Goal: Communication & Community: Answer question/provide support

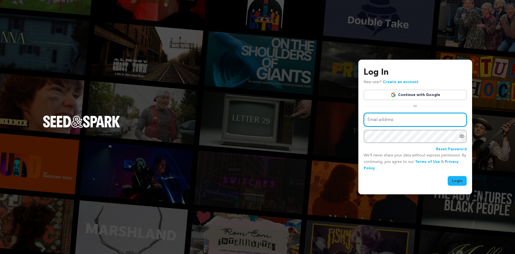
click at [421, 114] on input "Email address" at bounding box center [415, 120] width 103 height 14
type input "angelxlune@gmail.com"
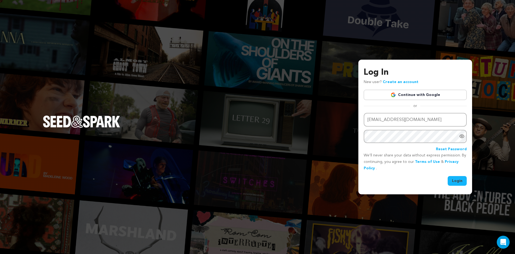
click at [448, 176] on button "Login" at bounding box center [457, 181] width 19 height 10
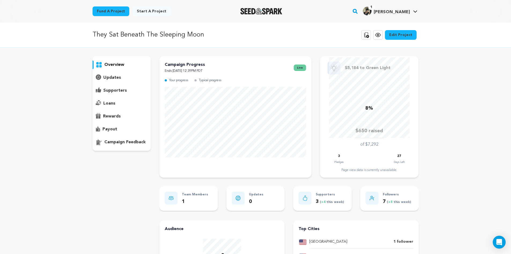
click at [208, 79] on p "Typical progress" at bounding box center [210, 80] width 23 height 6
click at [193, 68] on p "Ends September 18, 2025 12:39PM PDT" at bounding box center [185, 71] width 40 height 6
click at [192, 66] on p "Campaign Progress" at bounding box center [185, 64] width 40 height 6
click at [201, 79] on p "Typical progress" at bounding box center [210, 80] width 23 height 6
click at [219, 82] on p "Typical progress" at bounding box center [210, 80] width 23 height 6
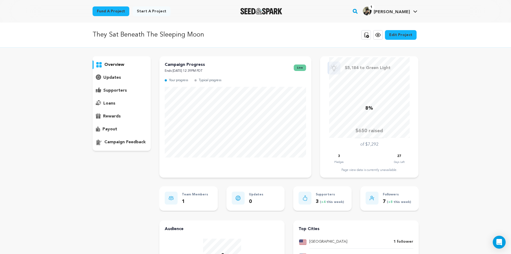
drag, startPoint x: 219, startPoint y: 82, endPoint x: 209, endPoint y: 81, distance: 9.4
click at [219, 82] on p "Typical progress" at bounding box center [210, 80] width 23 height 6
click at [143, 175] on div "overview updates" at bounding box center [122, 195] width 59 height 279
click at [110, 73] on div "overview" at bounding box center [122, 103] width 59 height 95
click at [113, 75] on p "updates" at bounding box center [112, 77] width 18 height 6
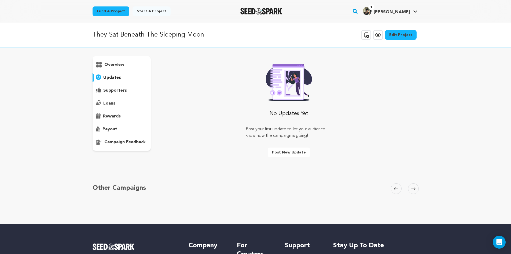
click at [120, 91] on p "supporters" at bounding box center [115, 90] width 24 height 6
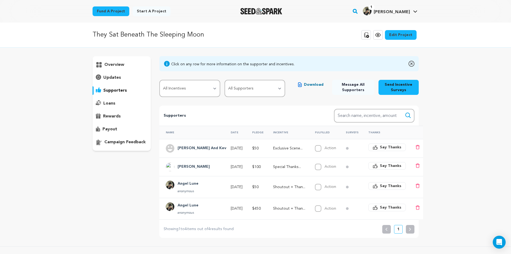
click at [121, 68] on div "overview" at bounding box center [122, 64] width 59 height 9
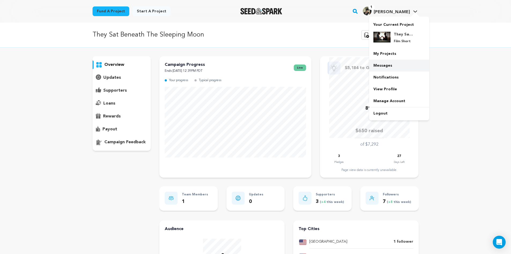
click at [387, 64] on link "Messages" at bounding box center [399, 66] width 60 height 12
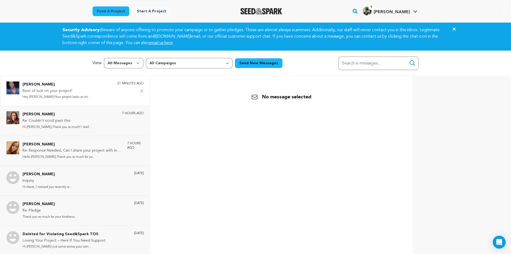
click at [89, 91] on div "[PERSON_NAME] Best of luck on your project! Hey [PERSON_NAME]!Your project look…" at bounding box center [83, 90] width 121 height 19
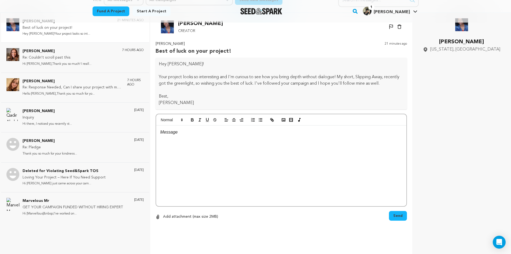
scroll to position [53, 0]
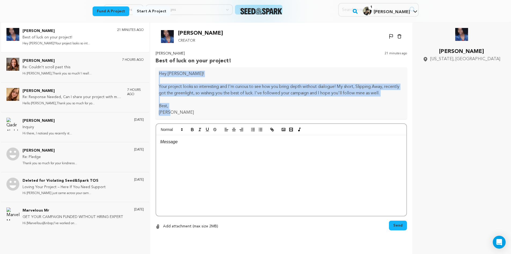
drag, startPoint x: 173, startPoint y: 113, endPoint x: 157, endPoint y: 77, distance: 40.2
click at [157, 77] on div "Hey [PERSON_NAME]! Your project looks so interesting and I'm curious to see how…" at bounding box center [282, 93] width 252 height 52
copy div "Hey [PERSON_NAME]! Your project looks so interesting and I'm curious to see how…"
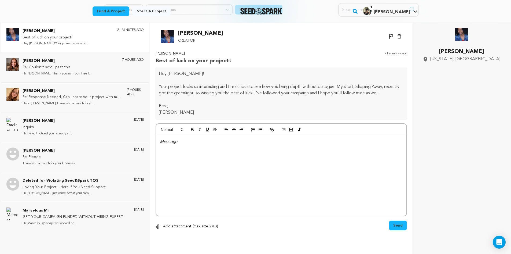
click at [263, 143] on p at bounding box center [281, 141] width 242 height 7
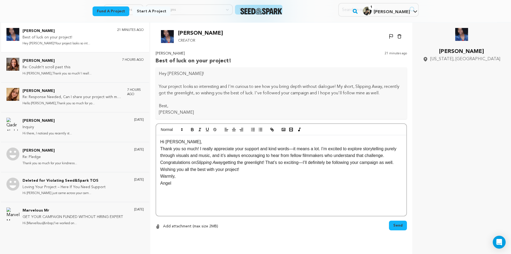
scroll to position [0, 0]
click at [291, 149] on p "Thank you so much! I really appreciate your support and kind words—it means a l…" at bounding box center [281, 155] width 242 height 21
drag, startPoint x: 318, startPoint y: 149, endPoint x: 220, endPoint y: 157, distance: 98.0
click at [220, 157] on p "Thank you so much! I really appreciate your support and kind words, it means a …" at bounding box center [281, 155] width 242 height 21
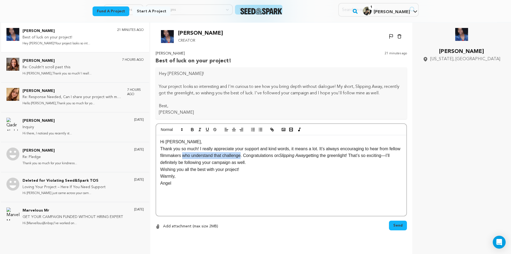
drag, startPoint x: 241, startPoint y: 156, endPoint x: 184, endPoint y: 157, distance: 57.2
click at [184, 157] on p "Thank you so much! I really appreciate your support and kind words, it means a …" at bounding box center [281, 155] width 242 height 21
click at [328, 156] on p "Thank you so much! I really appreciate your support and kind words, it means a …" at bounding box center [281, 155] width 242 height 21
click at [162, 183] on p "Angel" at bounding box center [281, 183] width 242 height 7
click at [182, 145] on p "Thank you so much! I really appreciate your support and kind words, it means a …" at bounding box center [281, 155] width 242 height 21
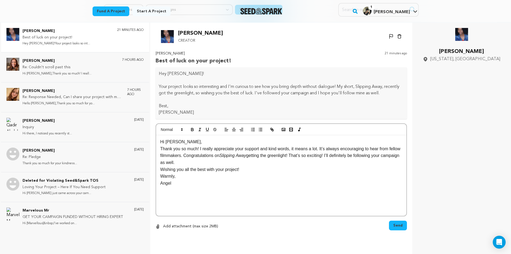
click at [181, 143] on p "Hi Sonya," at bounding box center [281, 141] width 242 height 7
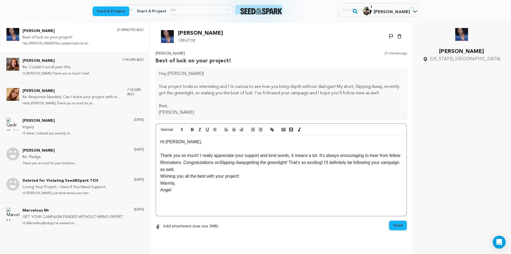
click at [197, 168] on p "Thank you so much! I really appreciate your support and kind words, it means a …" at bounding box center [281, 162] width 242 height 21
click at [249, 181] on p "Wishing you all the best with your project!" at bounding box center [281, 183] width 242 height 7
click at [170, 197] on p "Warmly," at bounding box center [281, 196] width 242 height 7
click at [260, 173] on p at bounding box center [281, 176] width 242 height 7
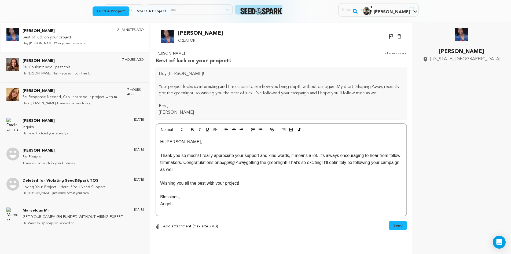
click at [397, 225] on span "Send" at bounding box center [398, 225] width 9 height 5
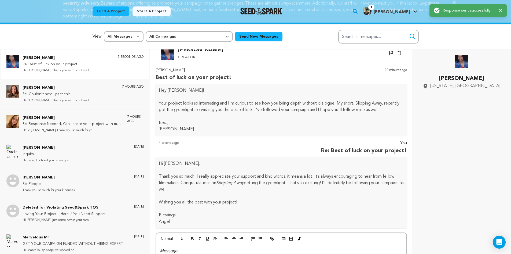
scroll to position [10, 0]
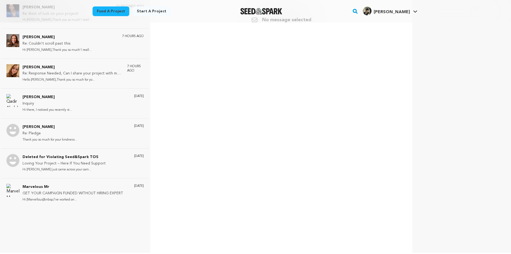
scroll to position [27, 0]
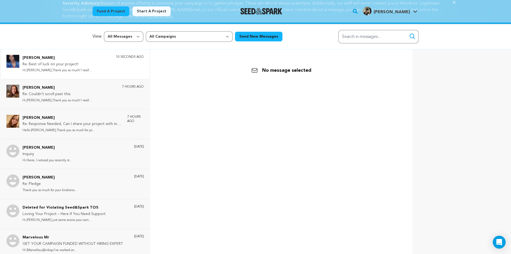
click at [104, 64] on div "Sonya Leslie Re: Best of luck on your project! Hi Sonya,Thank you so much! I re…" at bounding box center [83, 64] width 121 height 19
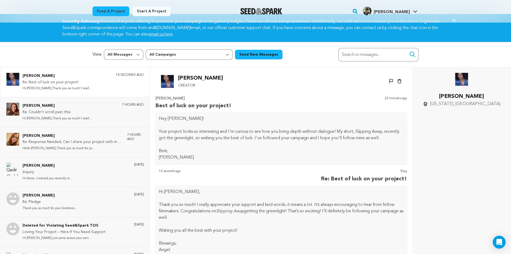
scroll to position [0, 0]
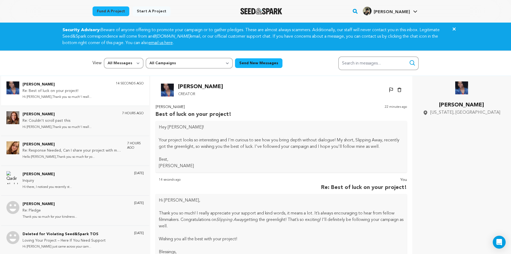
click at [166, 88] on img at bounding box center [167, 89] width 13 height 13
click at [170, 106] on p "[PERSON_NAME]" at bounding box center [194, 107] width 76 height 6
click at [186, 95] on p "Creator" at bounding box center [200, 94] width 45 height 6
click at [188, 88] on p "[PERSON_NAME]" at bounding box center [200, 86] width 45 height 9
click at [188, 87] on p "[PERSON_NAME]" at bounding box center [200, 86] width 45 height 9
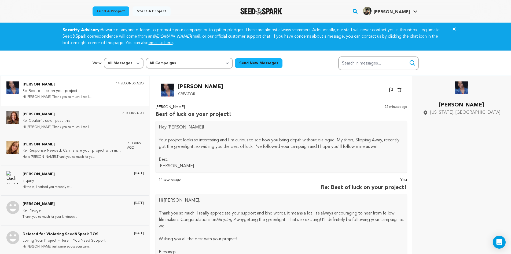
click at [188, 87] on p "[PERSON_NAME]" at bounding box center [200, 86] width 45 height 9
click at [166, 89] on img at bounding box center [167, 89] width 13 height 13
click at [462, 91] on img at bounding box center [462, 87] width 13 height 13
click at [462, 107] on p "[PERSON_NAME]" at bounding box center [462, 105] width 78 height 9
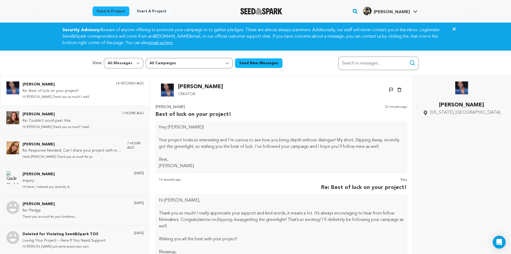
click at [473, 107] on p "[PERSON_NAME]" at bounding box center [462, 105] width 78 height 9
click at [177, 90] on div "Sonya Leslie Creator" at bounding box center [192, 89] width 62 height 15
click at [186, 85] on p "[PERSON_NAME]" at bounding box center [200, 86] width 45 height 9
click at [206, 89] on p "[PERSON_NAME]" at bounding box center [200, 86] width 45 height 9
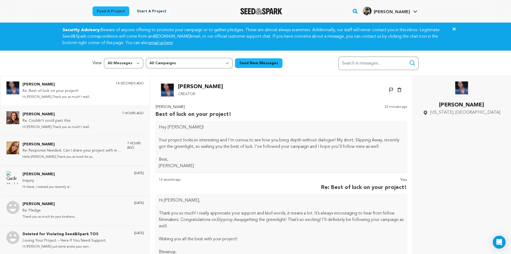
click at [359, 9] on rect "button" at bounding box center [355, 11] width 6 height 6
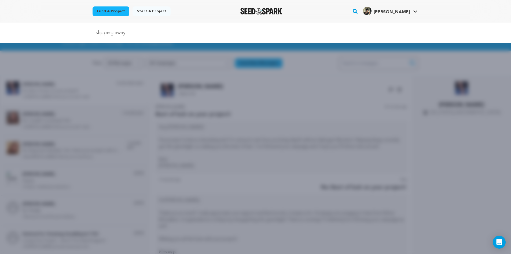
type input "slipping away"
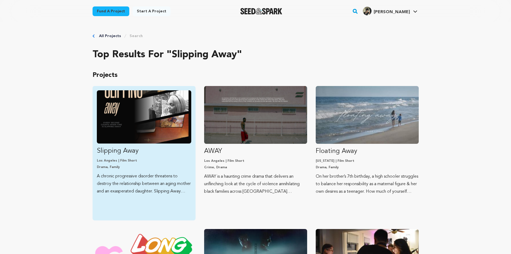
click at [125, 156] on link "Slipping Away Los Angeles | Film Short Drama, Family A chronic progressive diso…" at bounding box center [144, 142] width 95 height 105
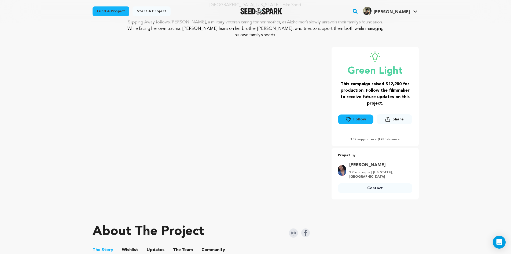
scroll to position [54, 0]
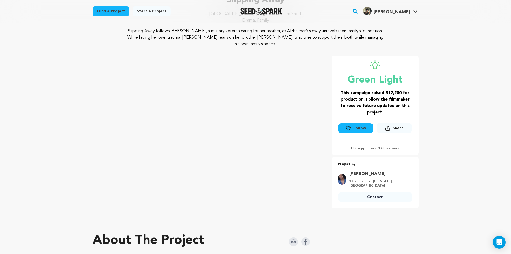
click at [349, 126] on icon at bounding box center [348, 128] width 4 height 4
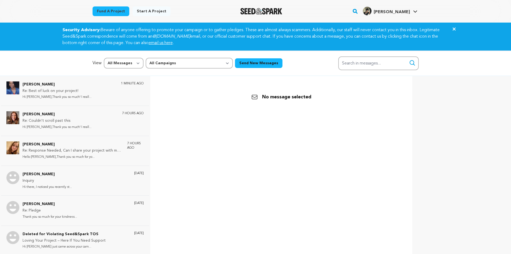
click at [359, 10] on rect "button" at bounding box center [355, 11] width 6 height 6
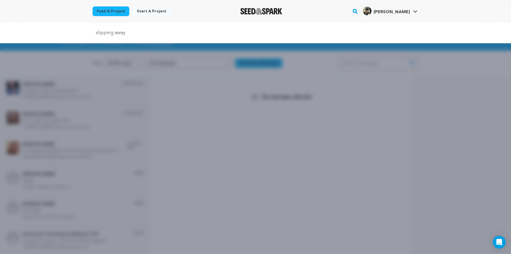
drag, startPoint x: 317, startPoint y: 32, endPoint x: 68, endPoint y: 45, distance: 248.9
click at [93, 46] on div "slipping away" at bounding box center [255, 150] width 511 height 254
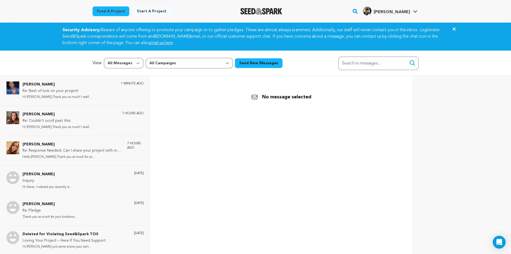
click at [359, 9] on rect "button" at bounding box center [355, 11] width 6 height 6
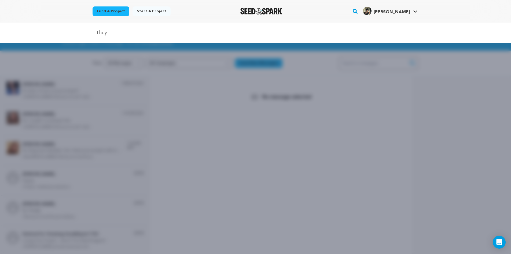
type input "They Sat Beneath The Sleeping Moon"
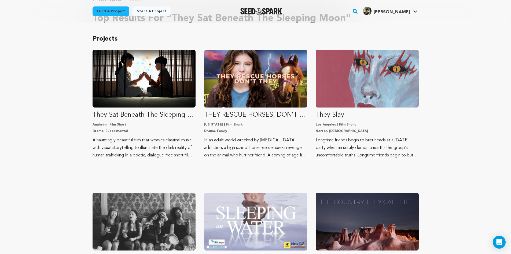
scroll to position [27, 0]
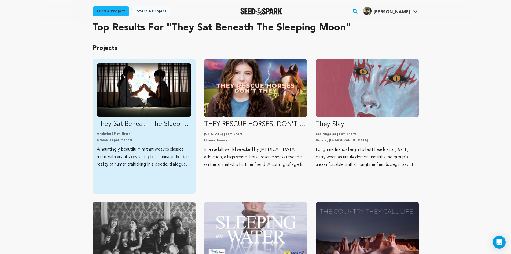
click at [104, 104] on img "Fund They Sat Beneath The Sleeping Moon" at bounding box center [144, 89] width 95 height 53
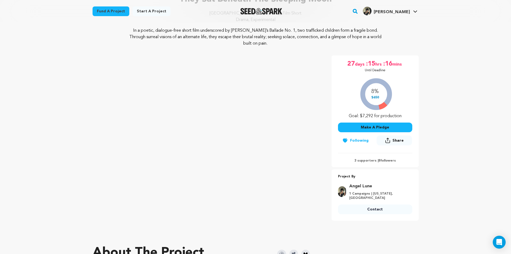
scroll to position [27, 0]
